Goal: Task Accomplishment & Management: Manage account settings

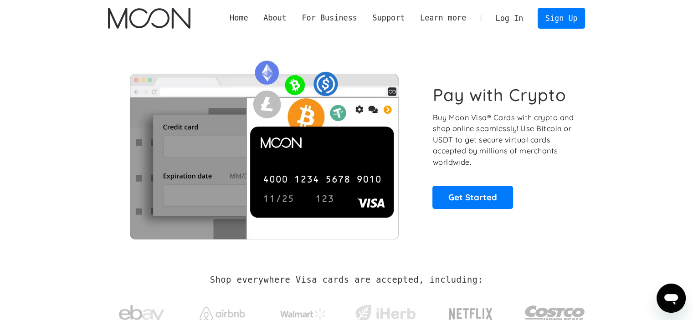
click at [489, 16] on div "Home About About Moon Careers Founder's Letter For Business Business Moon APIs …" at bounding box center [403, 18] width 363 height 21
click at [505, 25] on link "Log In" at bounding box center [509, 18] width 43 height 20
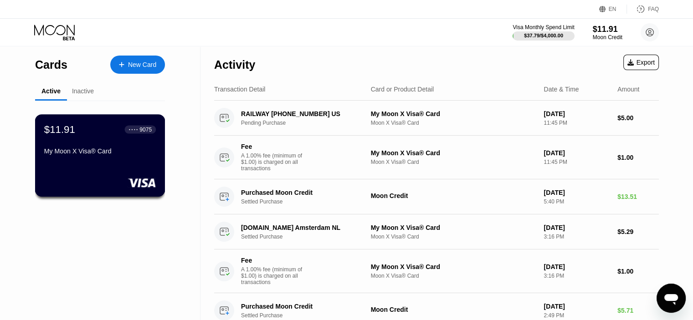
click at [87, 158] on div "My Moon X Visa® Card" at bounding box center [100, 153] width 112 height 11
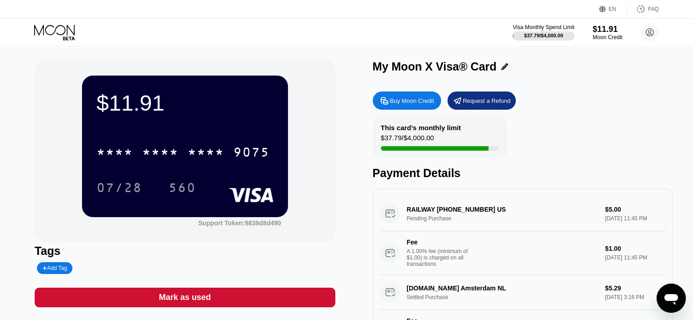
click at [507, 64] on div "My Moon X Visa® Card" at bounding box center [523, 66] width 300 height 13
click at [501, 70] on icon at bounding box center [504, 66] width 7 height 7
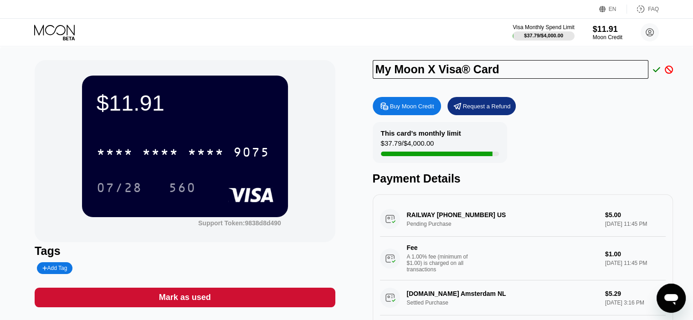
click at [479, 156] on div at bounding box center [436, 154] width 112 height 5
drag, startPoint x: 506, startPoint y: 73, endPoint x: 339, endPoint y: 69, distance: 166.8
click at [339, 69] on div "$11.91 * * * * * * * * * * * * 9075 07/28 560 Support Token: 9838d8d490 Tags Ad…" at bounding box center [347, 207] width 624 height 294
type input "Visa"
click at [543, 109] on div "Buy Moon Credit Request a Refund" at bounding box center [523, 106] width 300 height 18
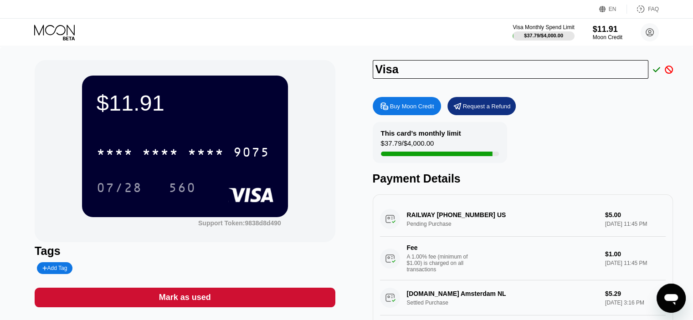
click at [654, 69] on icon at bounding box center [656, 70] width 7 height 8
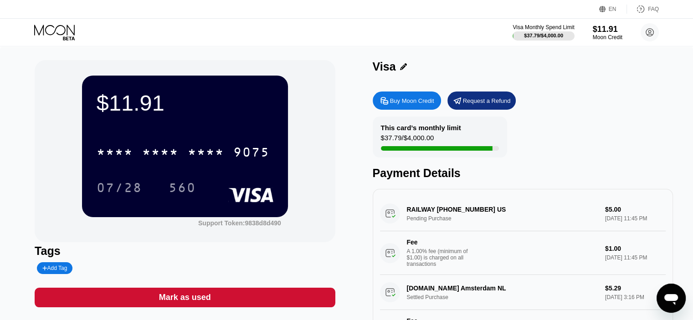
click at [64, 41] on div "Visa Monthly Spend Limit $37.79 / $4,000.00 $11.91 Moon Credit IcyPickle hfroxg…" at bounding box center [346, 32] width 693 height 27
click at [58, 29] on icon at bounding box center [55, 33] width 42 height 16
